Goal: Obtain resource: Download file/media

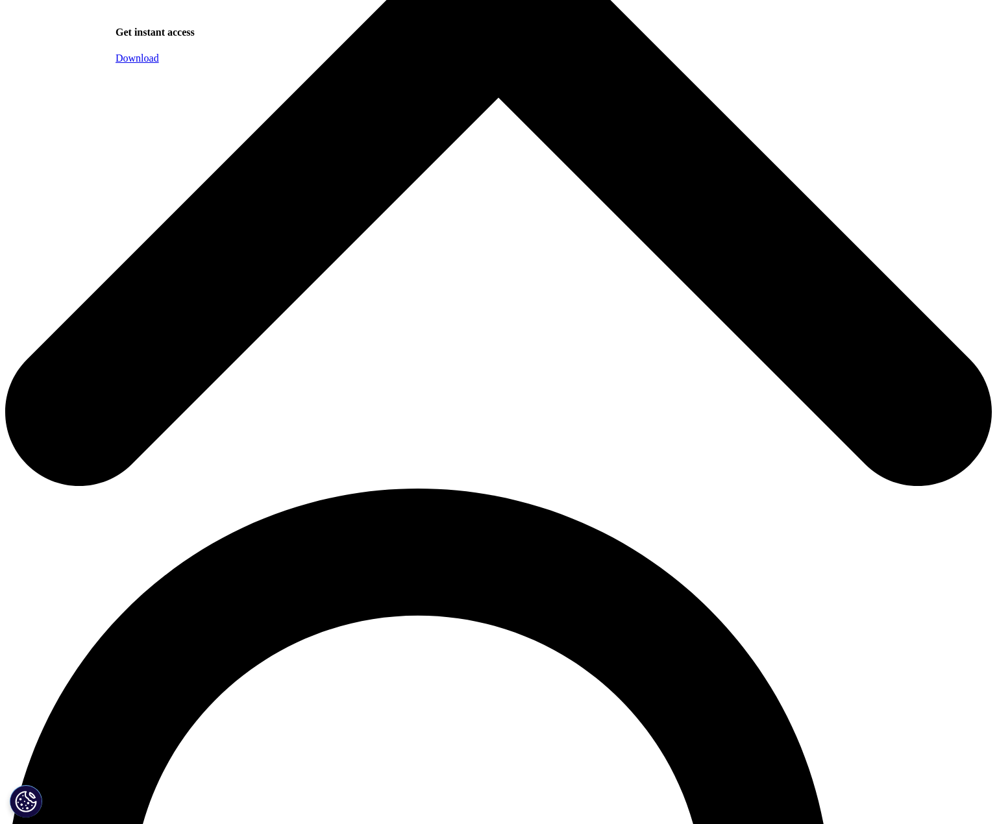
scroll to position [584, 0]
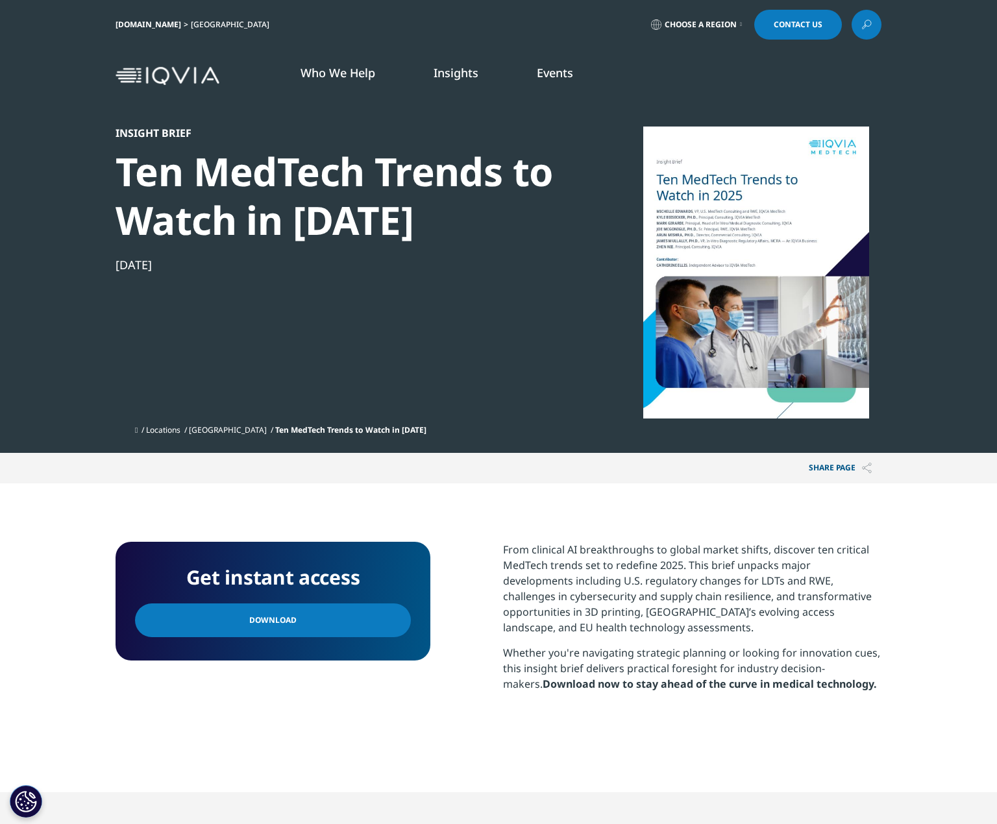
click at [341, 610] on link "Download" at bounding box center [273, 621] width 276 height 34
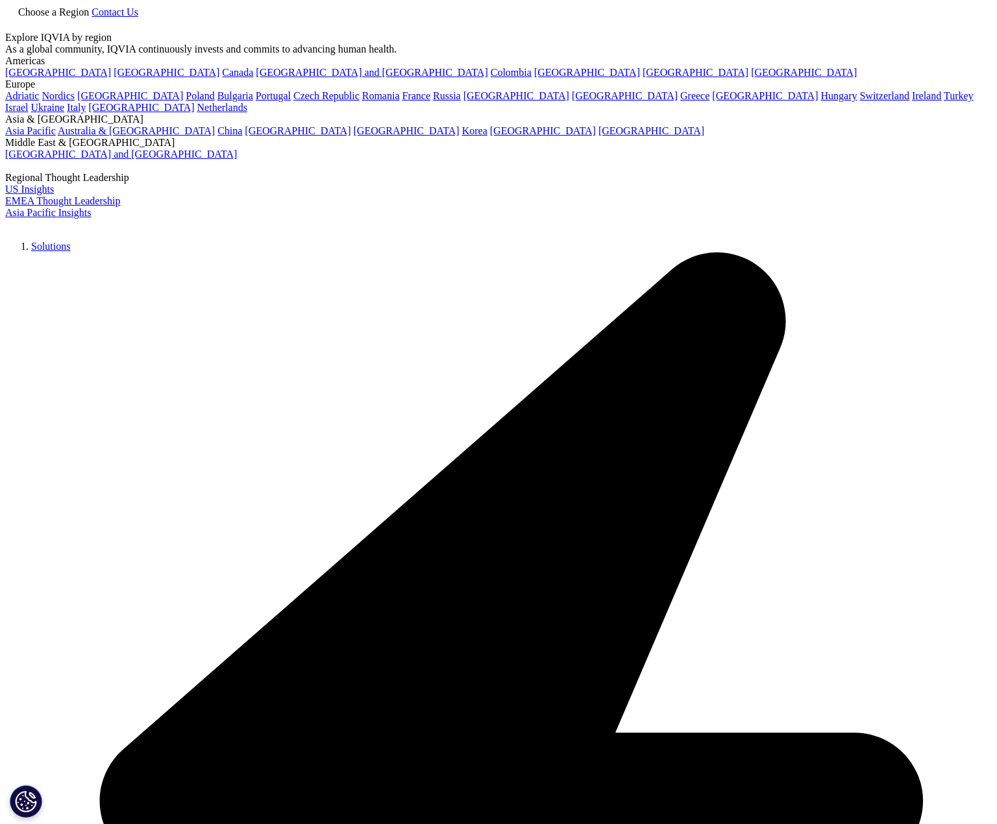
scroll to position [118, 766]
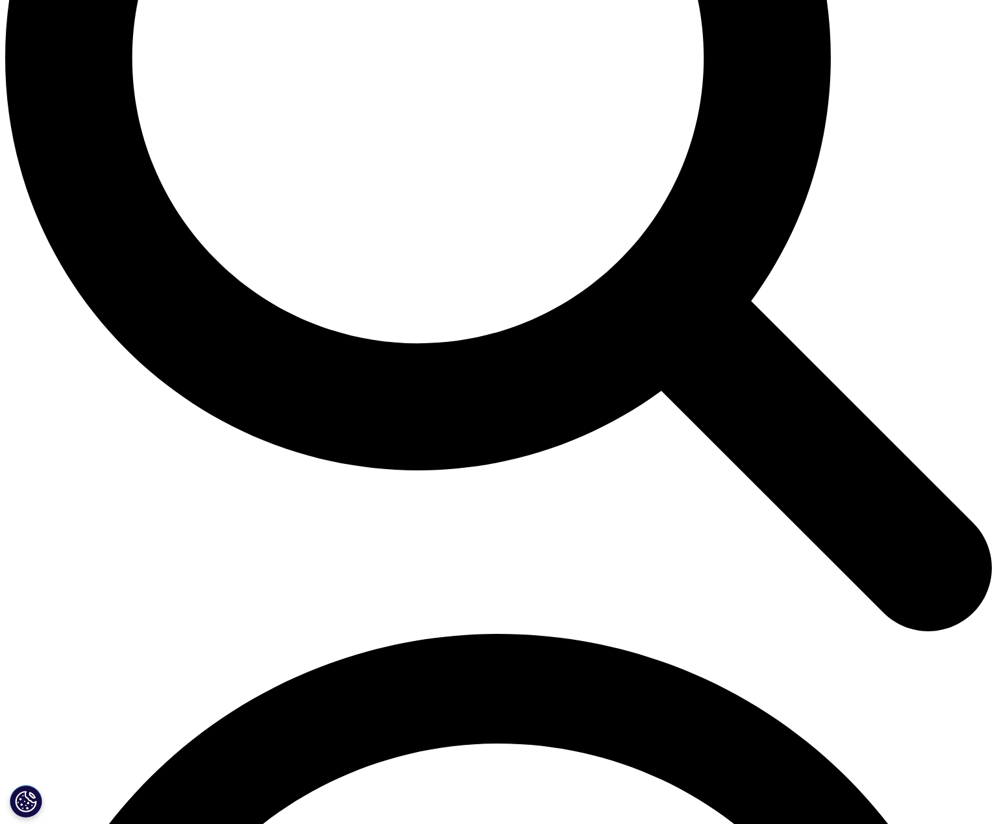
scroll to position [1428, 0]
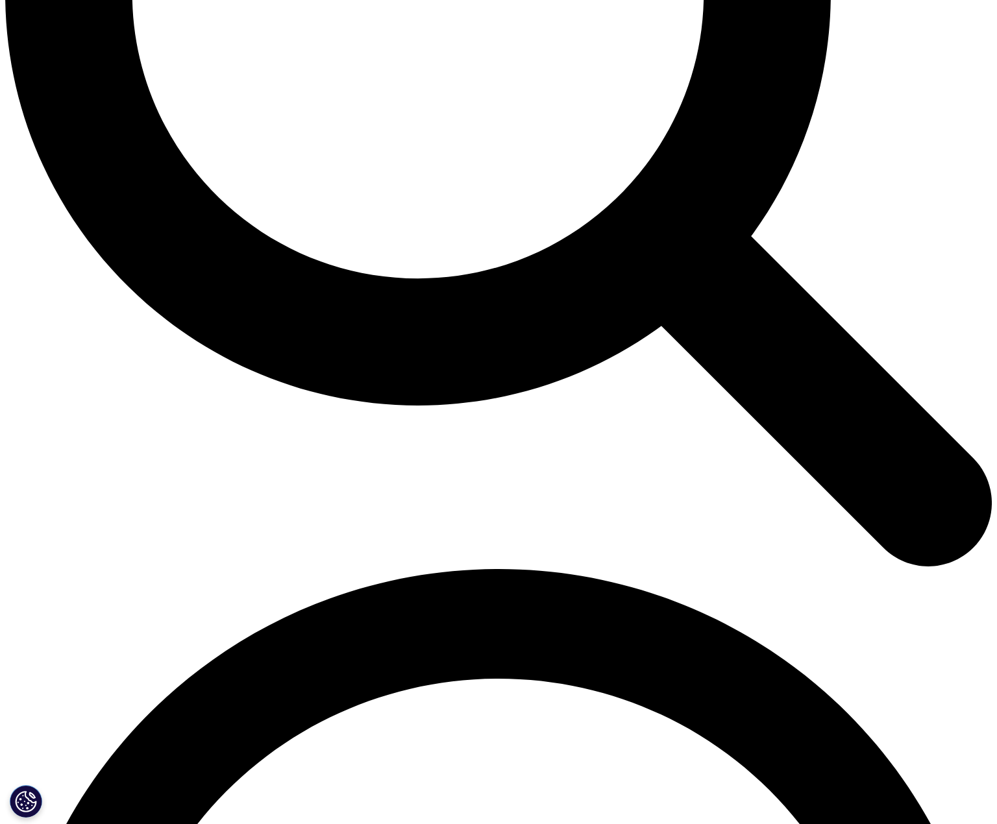
drag, startPoint x: 618, startPoint y: 328, endPoint x: 625, endPoint y: 312, distance: 17.5
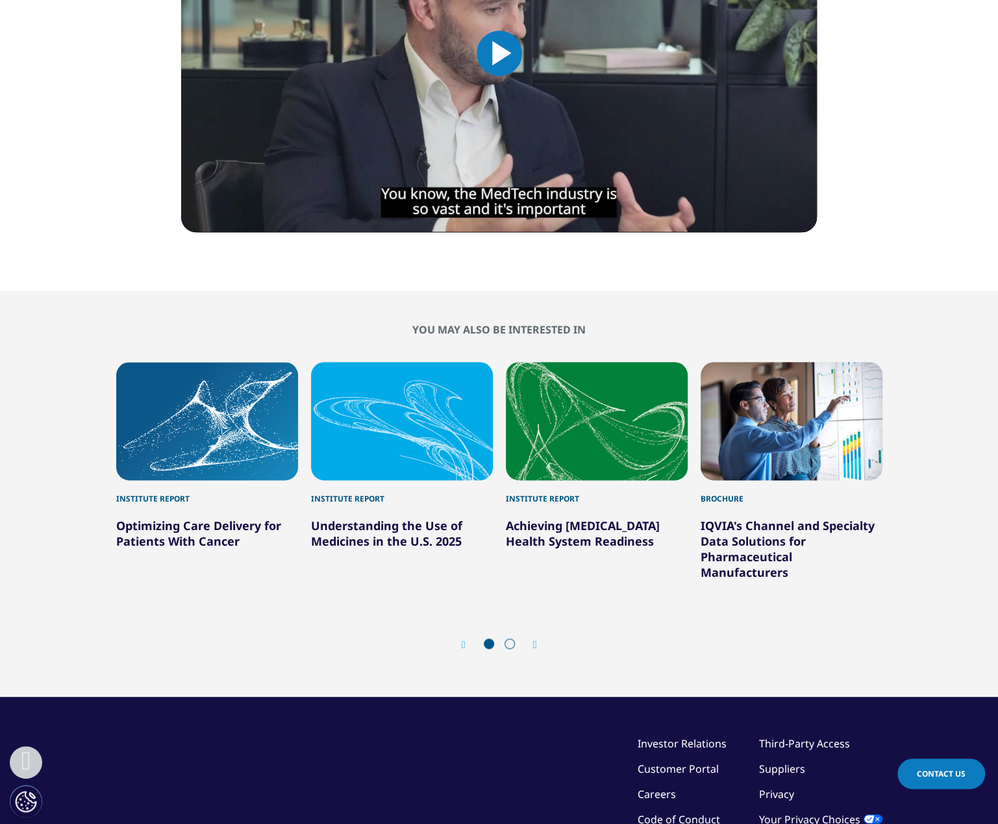
scroll to position [779, 0]
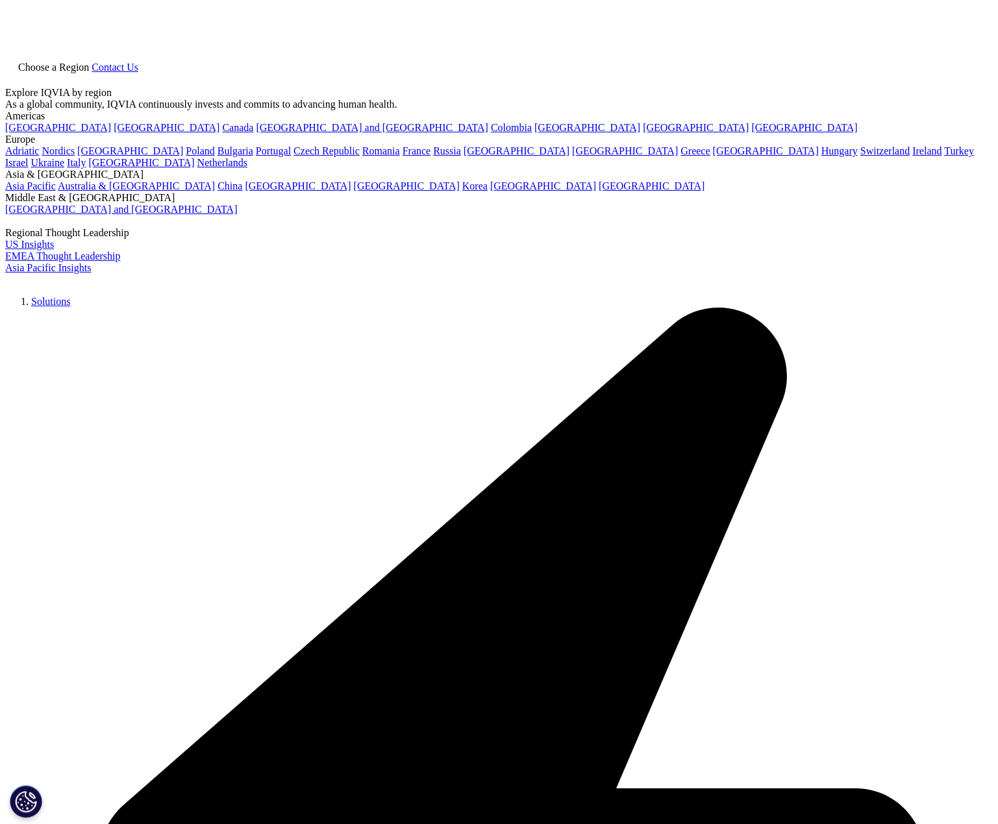
scroll to position [522, 766]
